Goal: Information Seeking & Learning: Learn about a topic

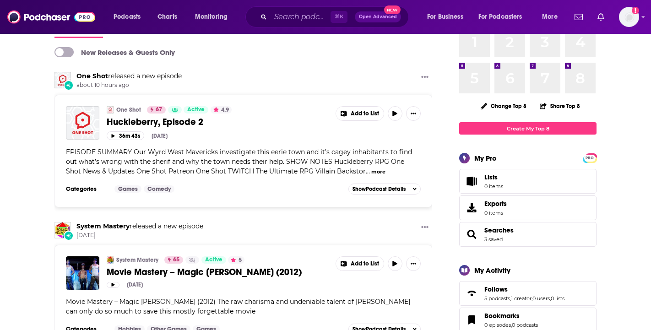
scroll to position [50, 0]
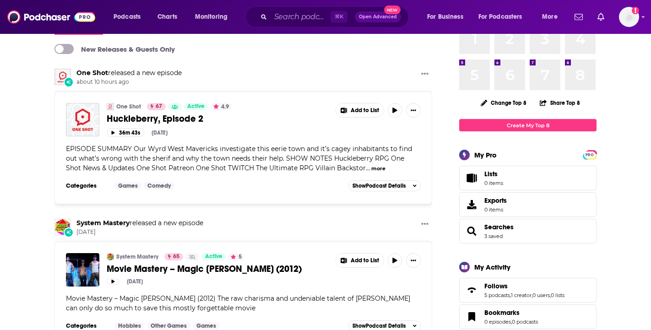
click at [304, 6] on div "⌘ K Open Advanced New" at bounding box center [326, 16] width 163 height 21
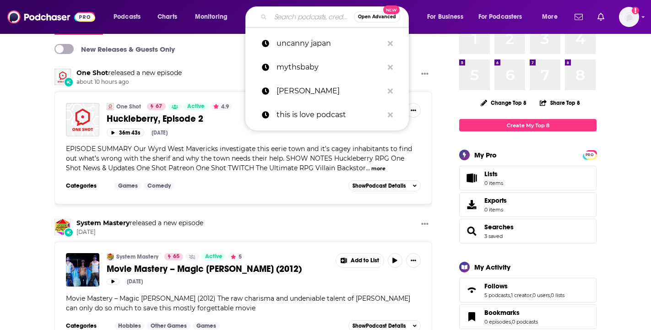
click at [307, 18] on input "Search podcasts, credits, & more..." at bounding box center [311, 17] width 83 height 15
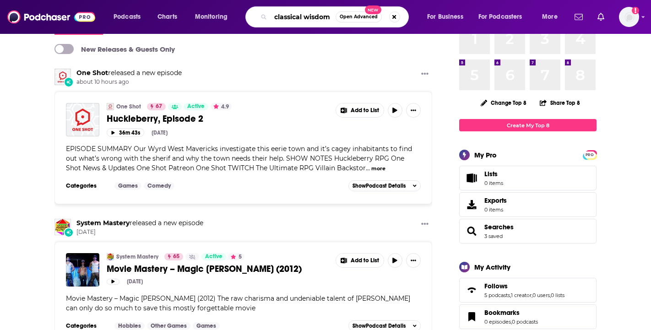
type input "classical wisdom"
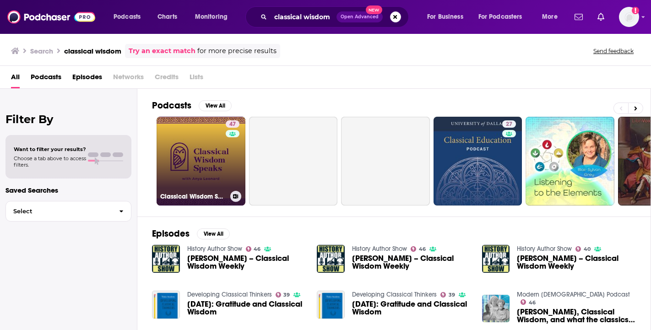
click at [183, 142] on link "47 Classical Wisdom Speaks" at bounding box center [200, 161] width 89 height 89
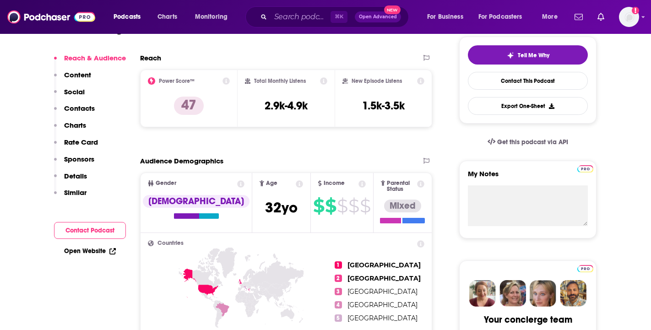
scroll to position [143, 0]
